Goal: Navigation & Orientation: Find specific page/section

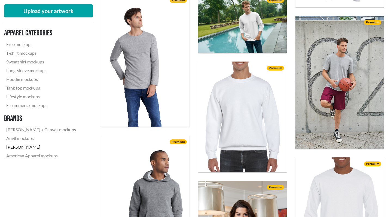
scroll to position [713, 0]
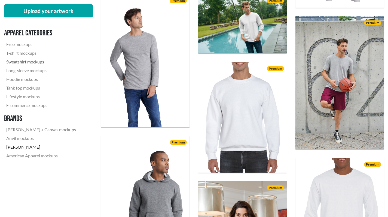
click at [37, 61] on link "Sweatshirt mockups" at bounding box center [41, 61] width 74 height 9
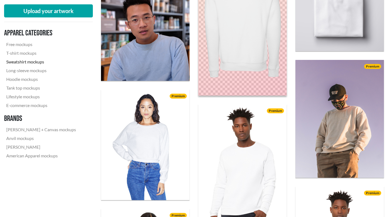
scroll to position [35, 0]
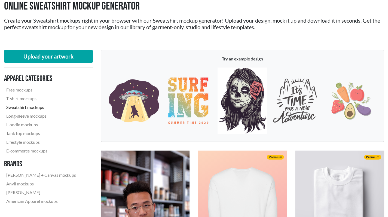
click at [249, 113] on img at bounding box center [243, 101] width 50 height 66
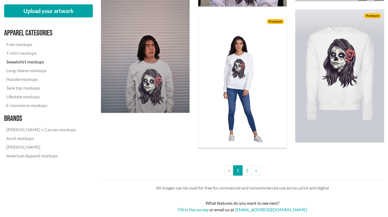
scroll to position [1101, 0]
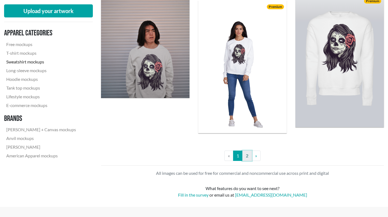
click at [246, 157] on link "2" at bounding box center [247, 156] width 10 height 10
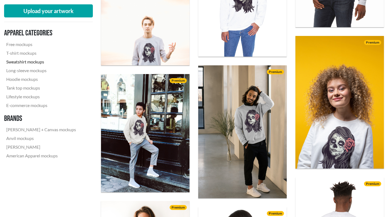
scroll to position [809, 0]
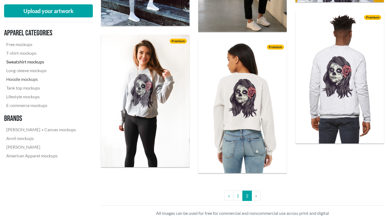
click at [31, 77] on link "Hoodie mockups" at bounding box center [41, 79] width 74 height 9
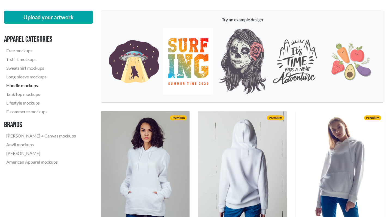
click at [181, 63] on img at bounding box center [188, 61] width 50 height 66
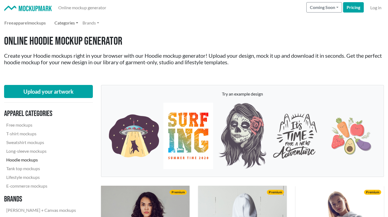
click at [77, 23] on link "Categories" at bounding box center [66, 22] width 28 height 11
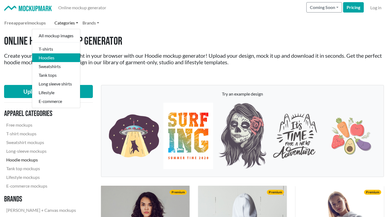
click at [99, 21] on link "Brands" at bounding box center [90, 22] width 21 height 11
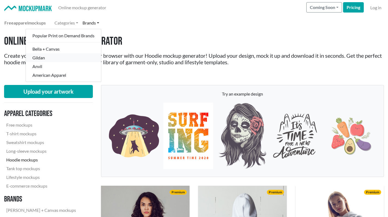
click at [42, 57] on link "Gildan" at bounding box center [63, 57] width 75 height 9
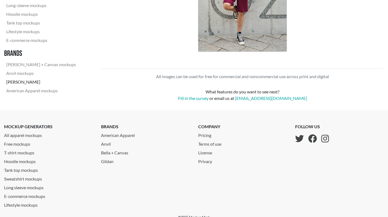
scroll to position [1003, 0]
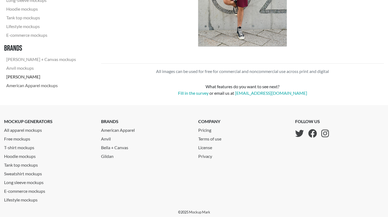
click at [51, 86] on link "American Apparel mockups" at bounding box center [41, 85] width 74 height 9
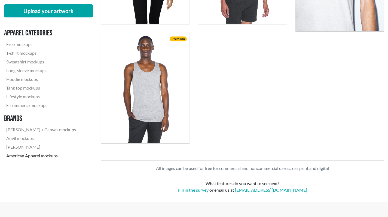
scroll to position [1056, 0]
click at [31, 131] on link "[PERSON_NAME] + Canvas mockups" at bounding box center [41, 129] width 74 height 9
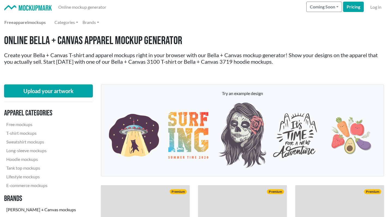
scroll to position [354, 0]
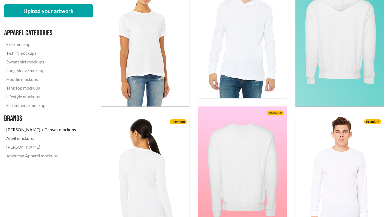
click at [30, 141] on link "Anvil mockups" at bounding box center [41, 138] width 74 height 9
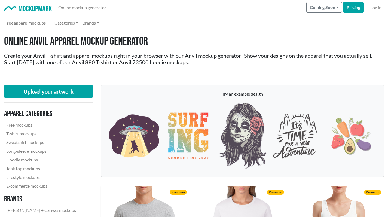
scroll to position [147, 0]
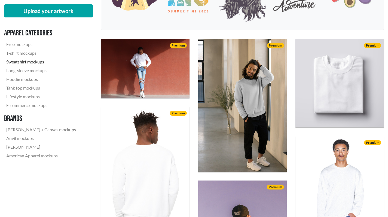
scroll to position [1101, 0]
